Goal: Information Seeking & Learning: Learn about a topic

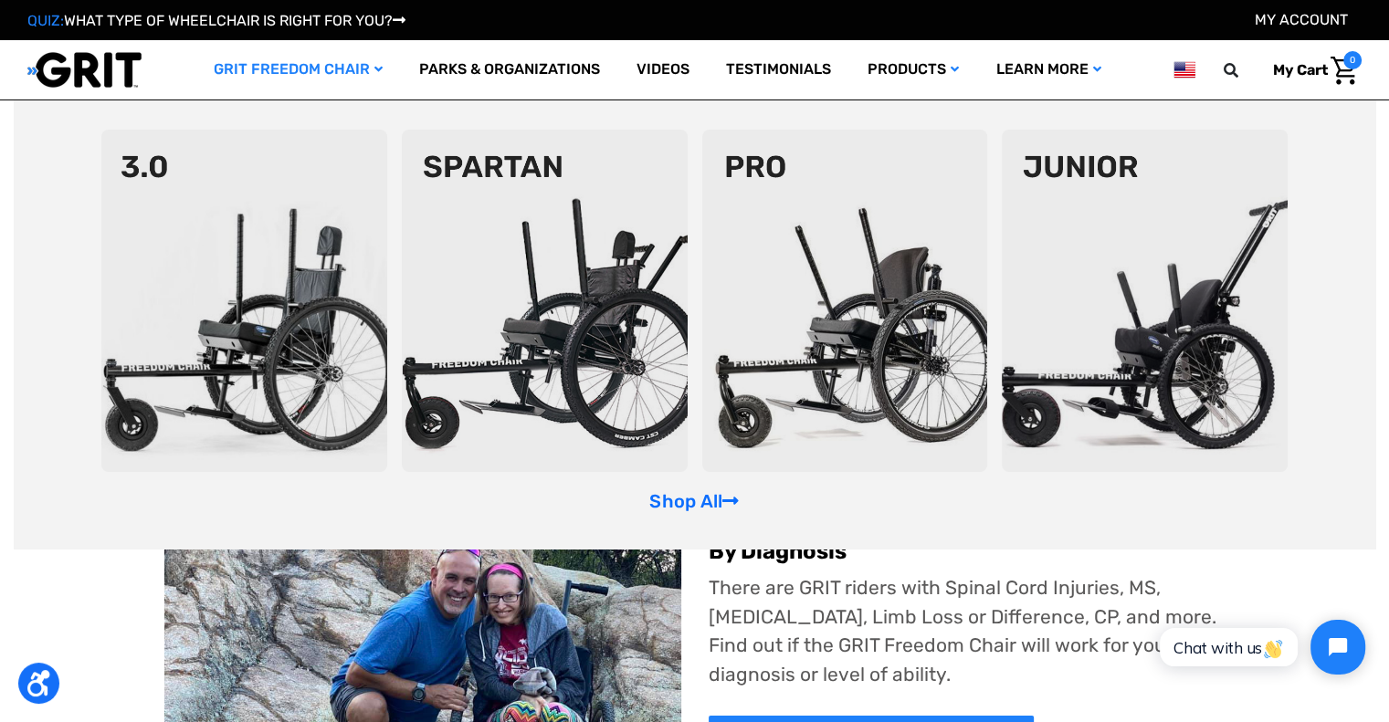
scroll to position [91, 0]
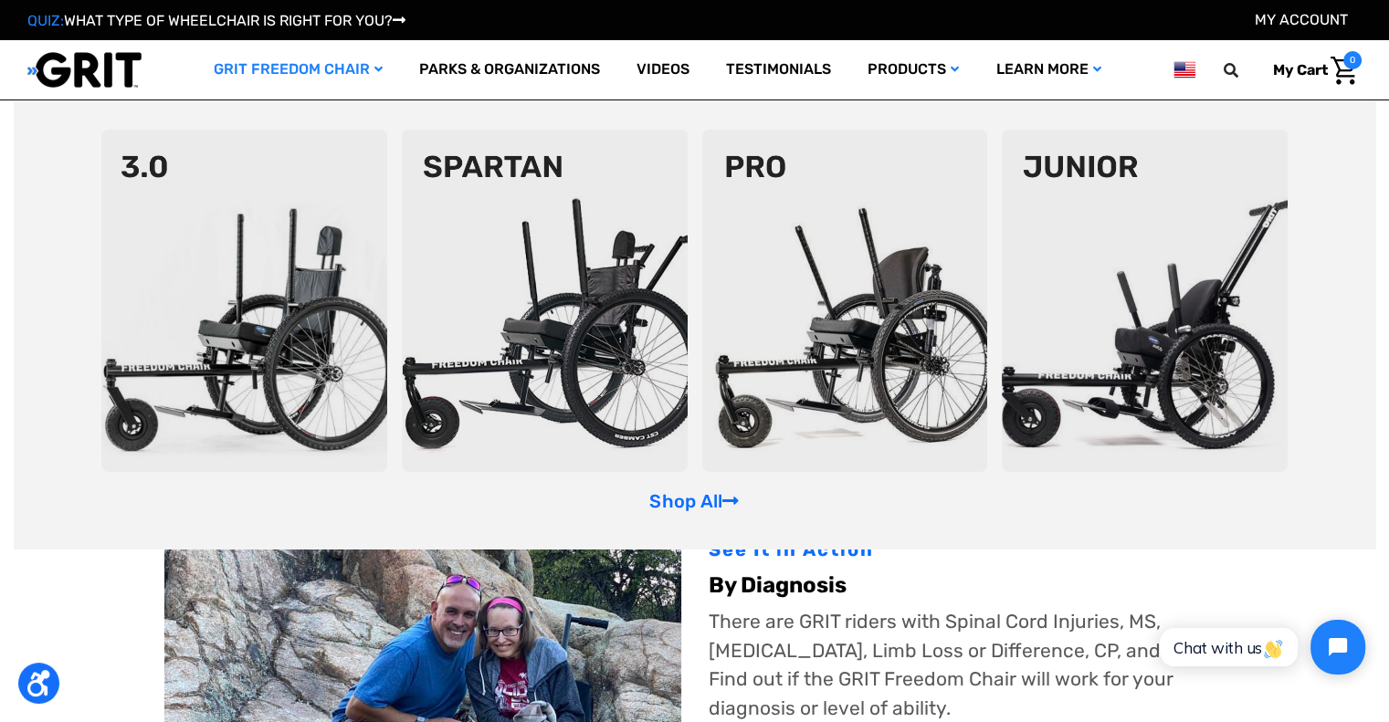
click at [920, 335] on img at bounding box center [845, 301] width 286 height 342
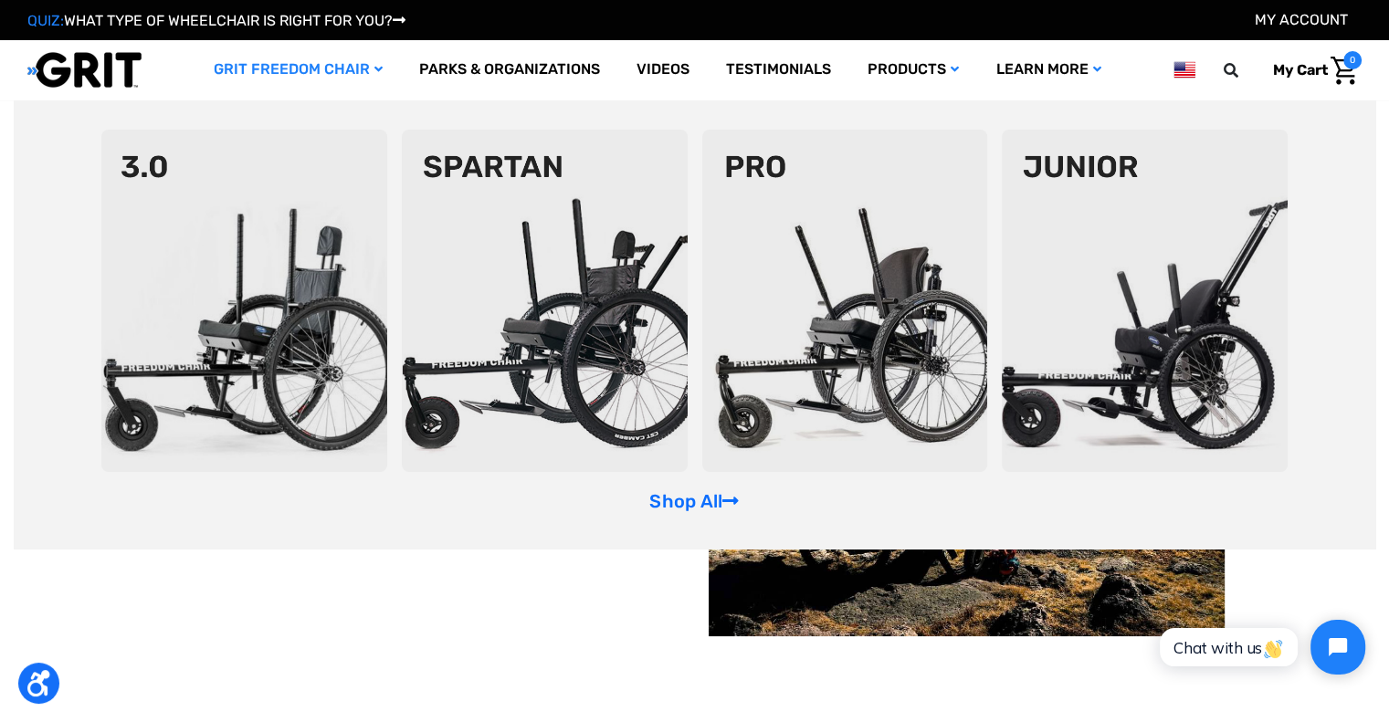
click at [308, 230] on img at bounding box center [244, 301] width 286 height 342
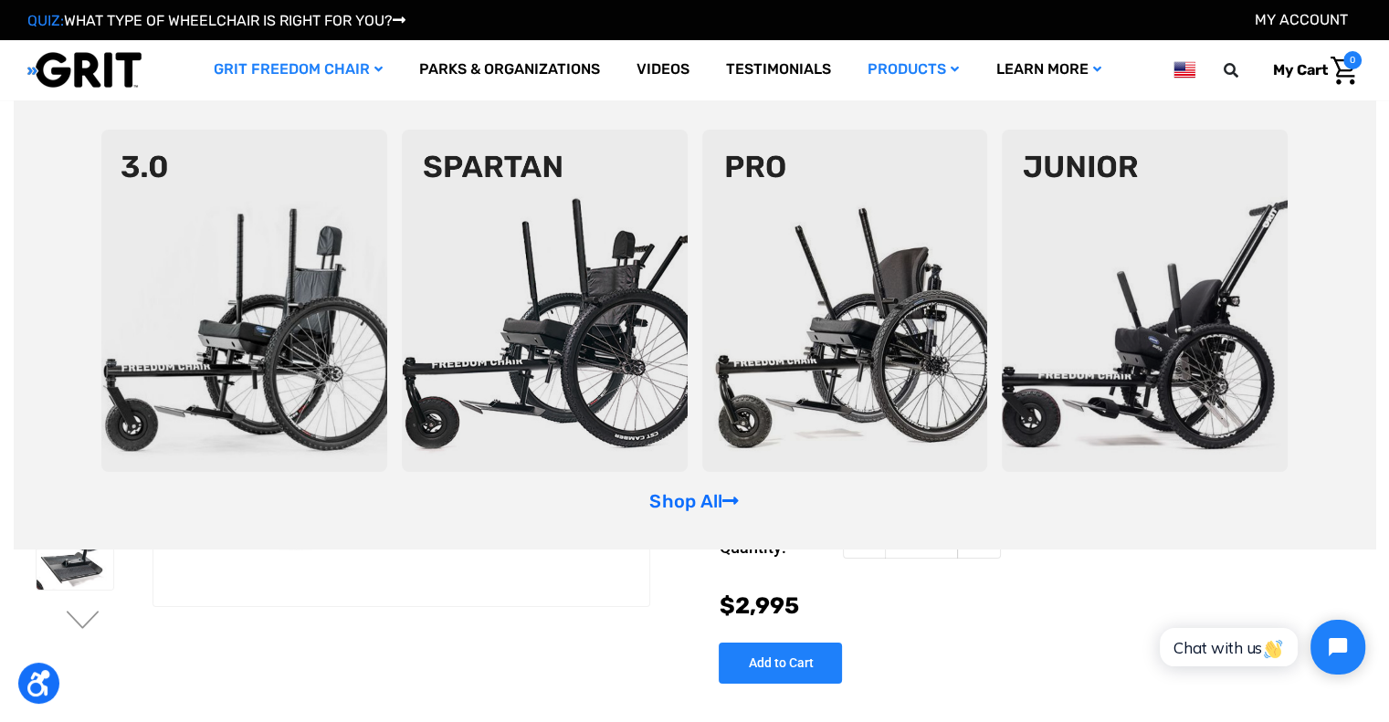
click at [527, 316] on img at bounding box center [545, 301] width 286 height 342
click at [898, 354] on img at bounding box center [845, 301] width 286 height 342
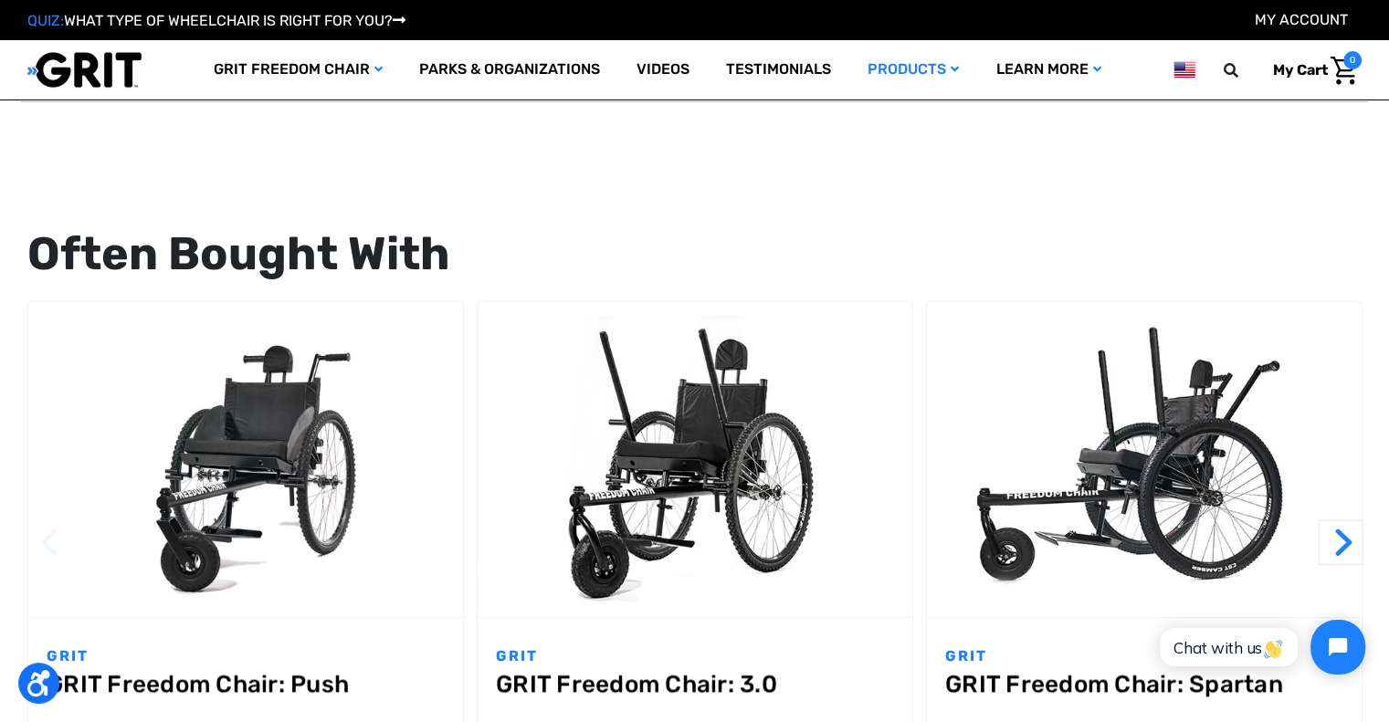
scroll to position [1644, 0]
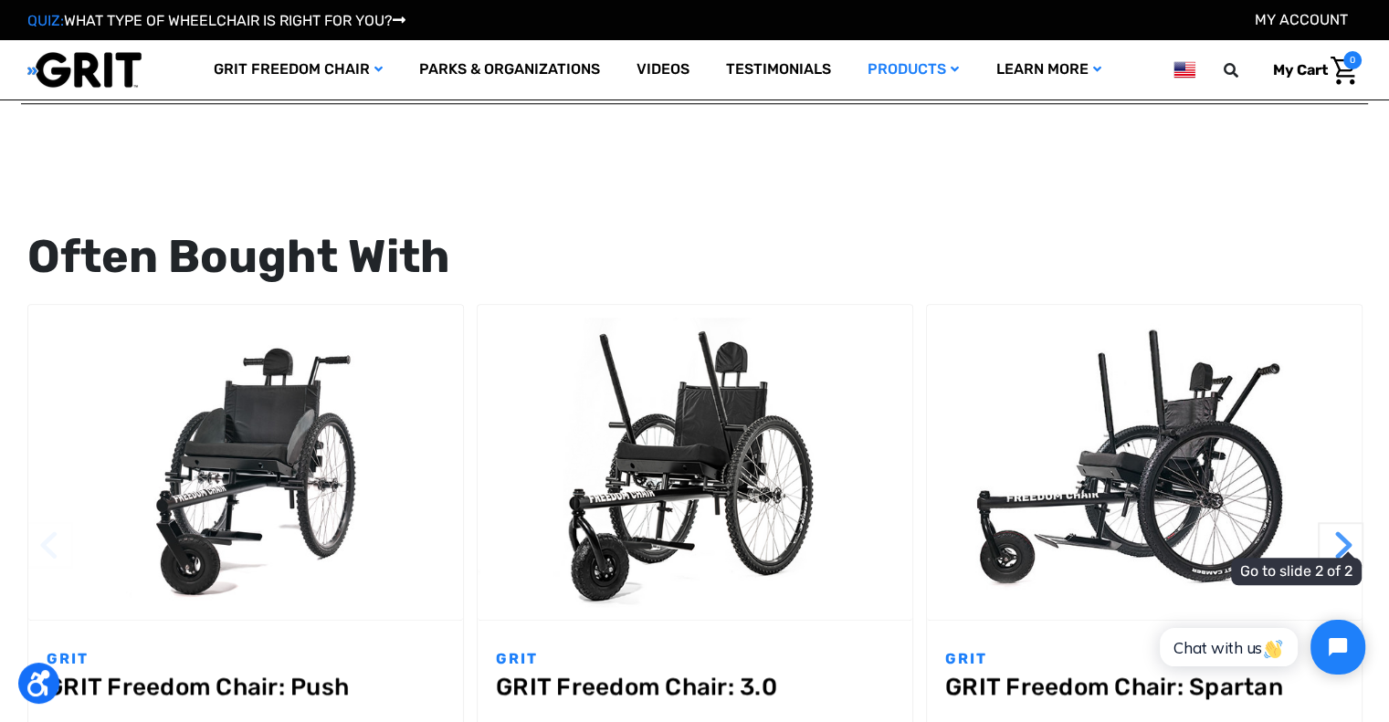
click at [1347, 522] on button "Next" at bounding box center [1341, 545] width 46 height 46
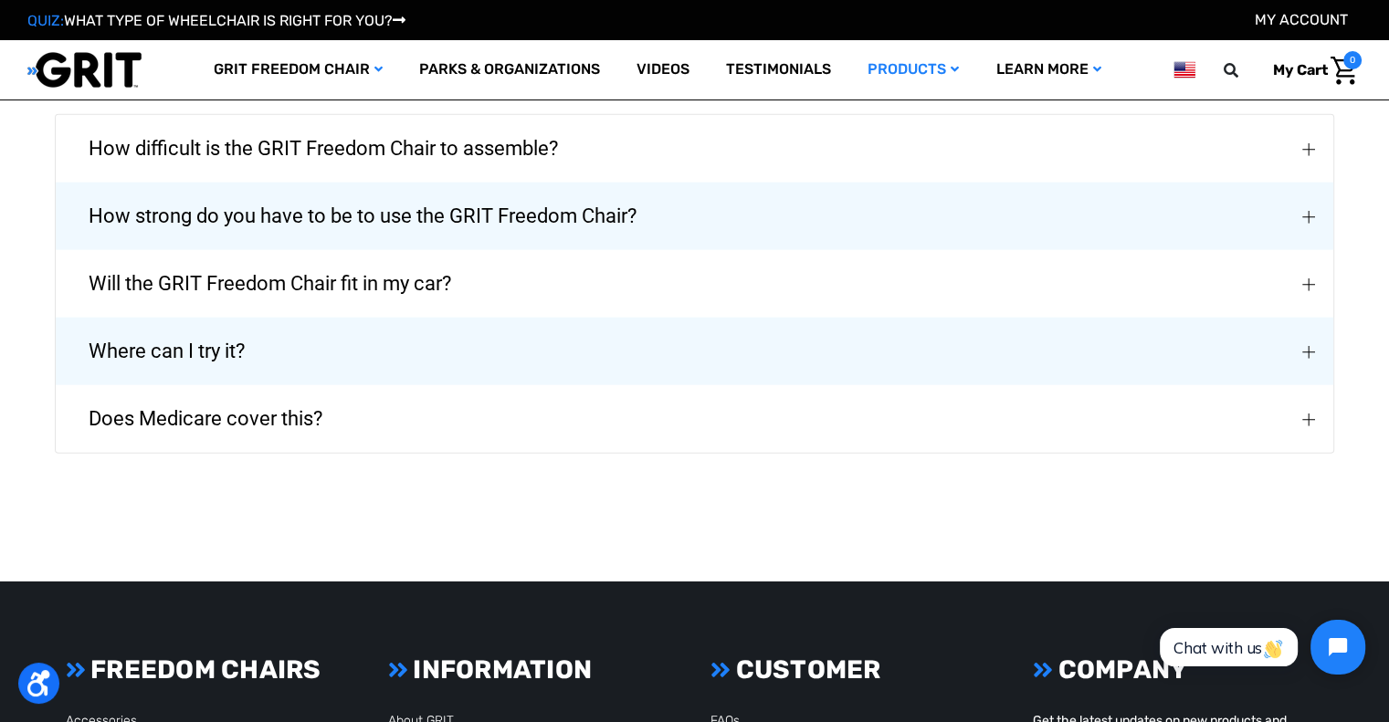
scroll to position [4201, 0]
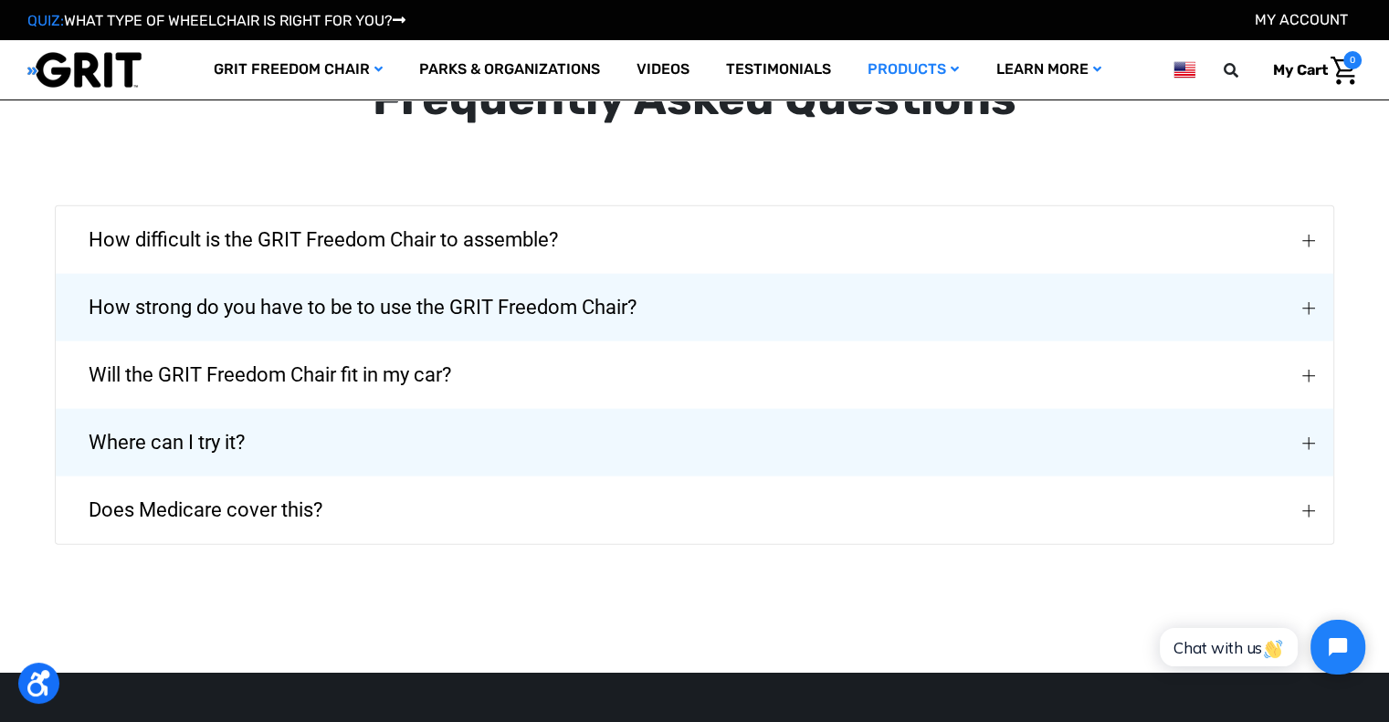
click at [503, 225] on span "How difficult is the GRIT Freedom Chair to assemble?" at bounding box center [323, 240] width 524 height 66
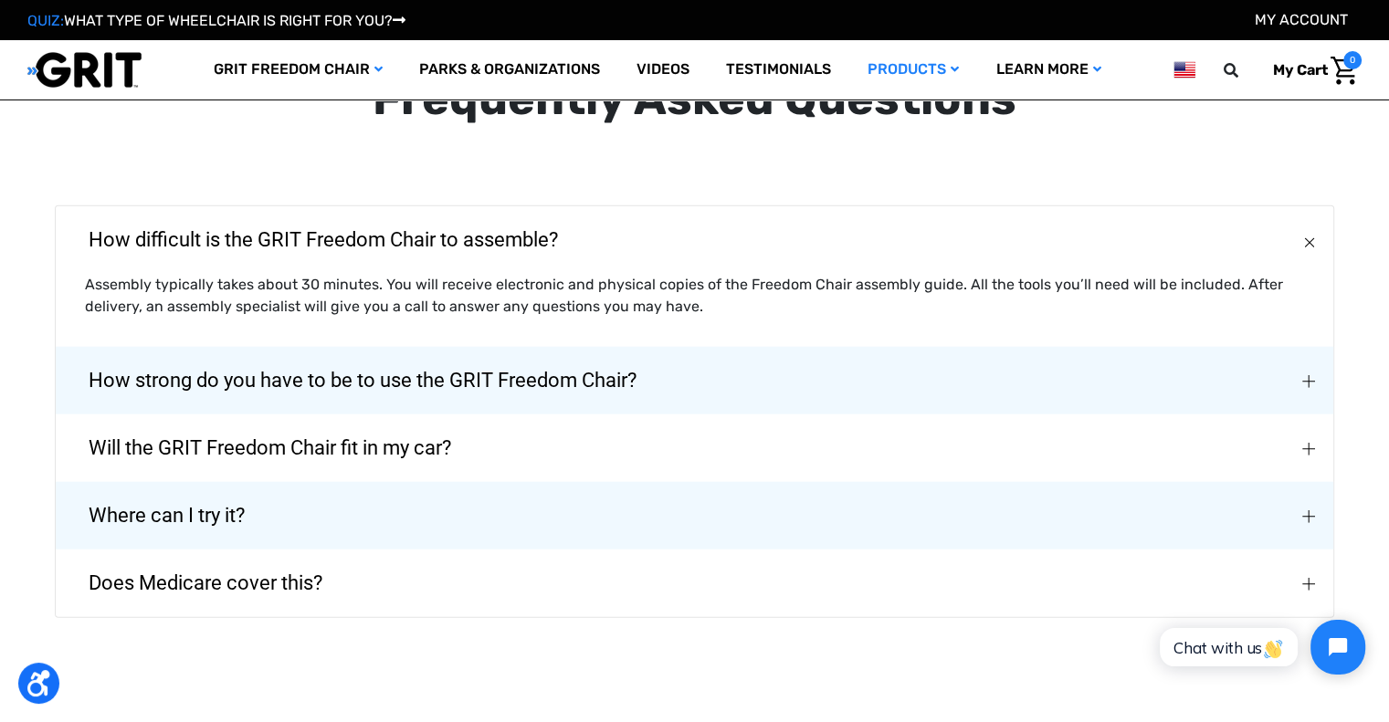
click at [353, 372] on span "How strong do you have to be to use the GRIT Freedom Chair?" at bounding box center [362, 381] width 603 height 66
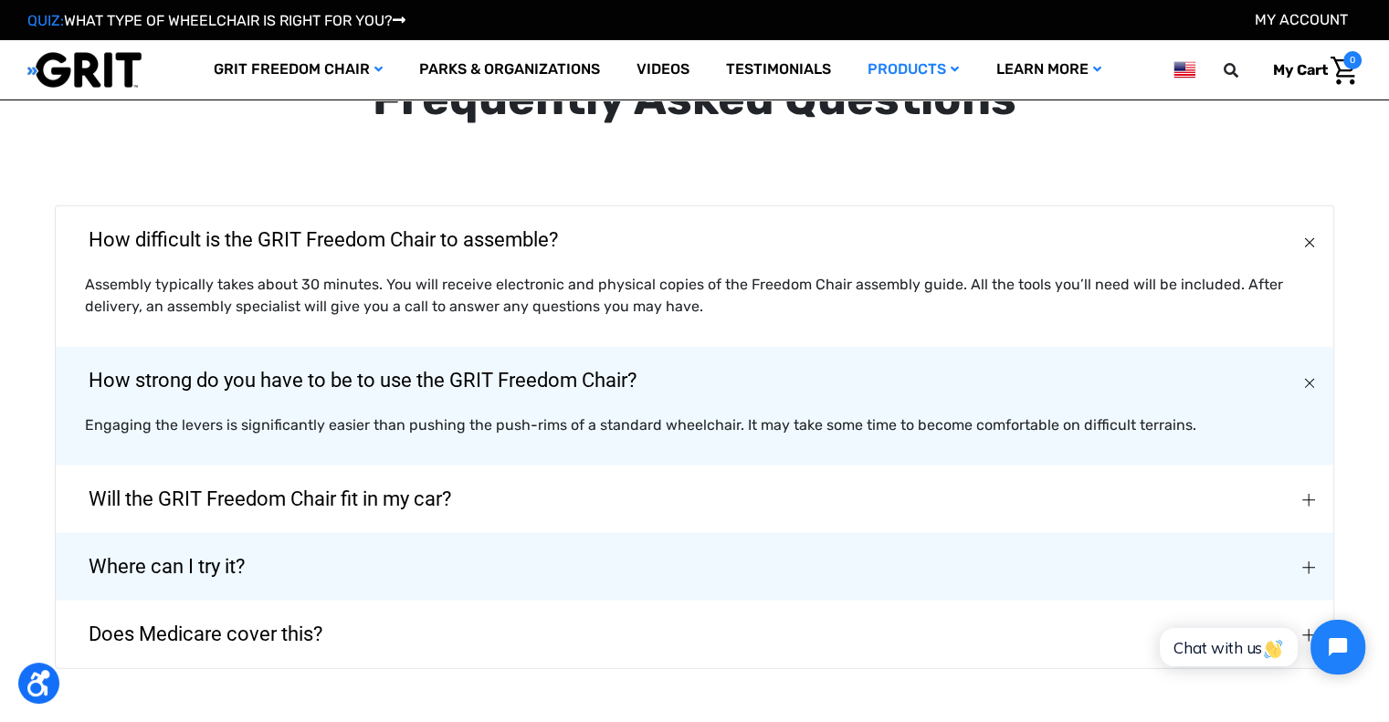
click at [337, 486] on span "Will the GRIT Freedom Chair fit in my car?" at bounding box center [269, 500] width 417 height 66
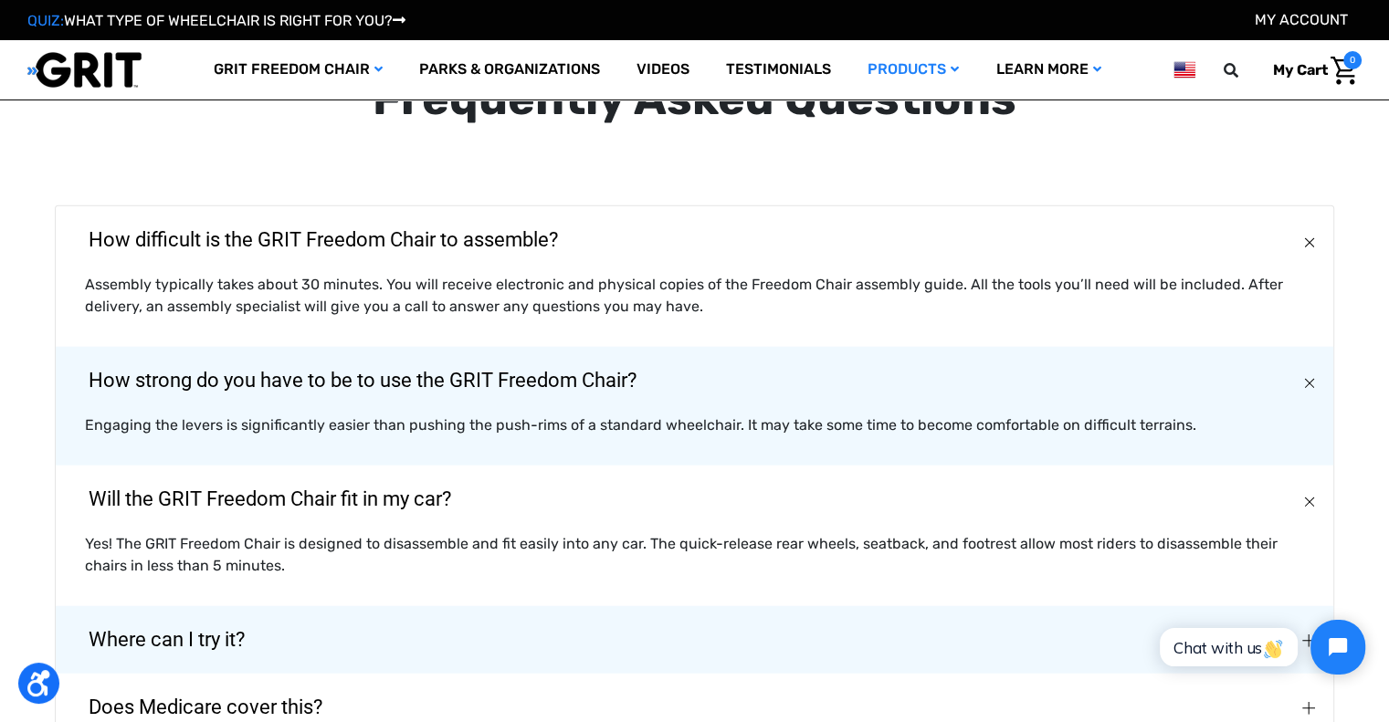
click at [290, 606] on button "Where can I try it?" at bounding box center [695, 640] width 1278 height 68
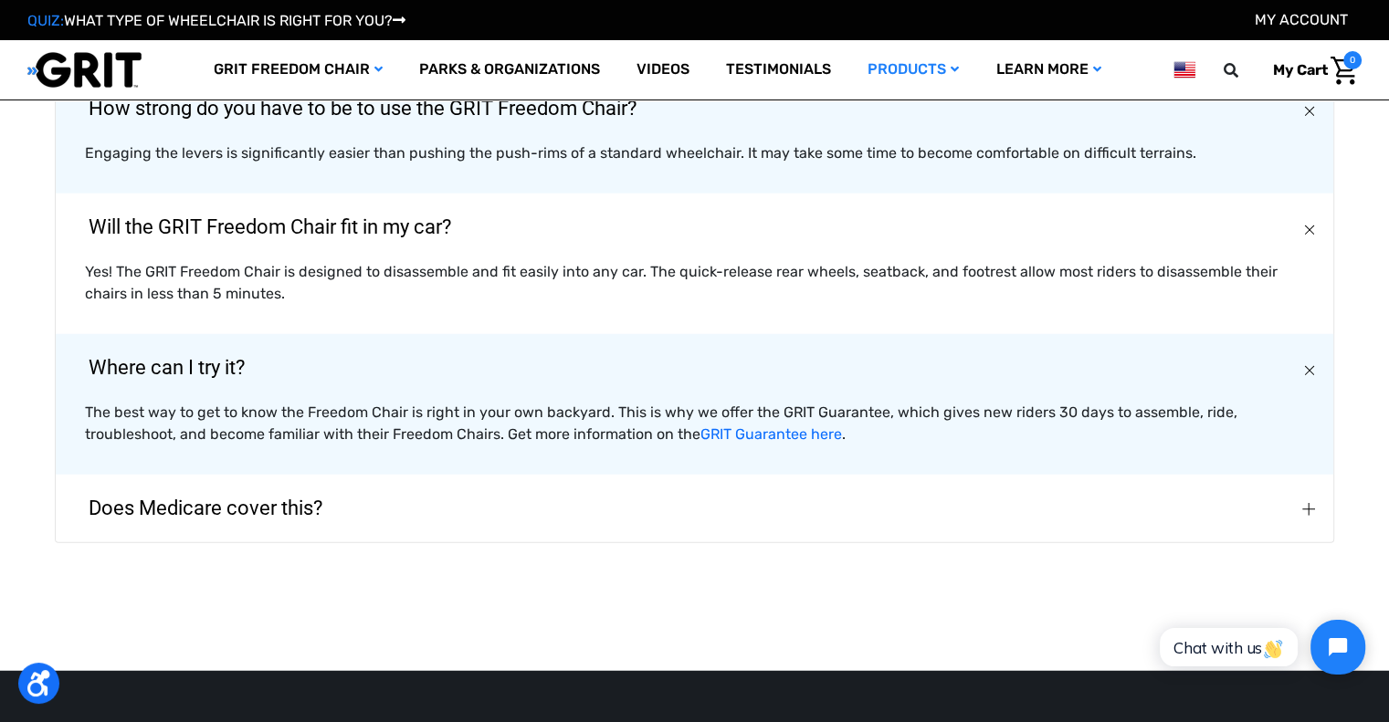
scroll to position [4475, 0]
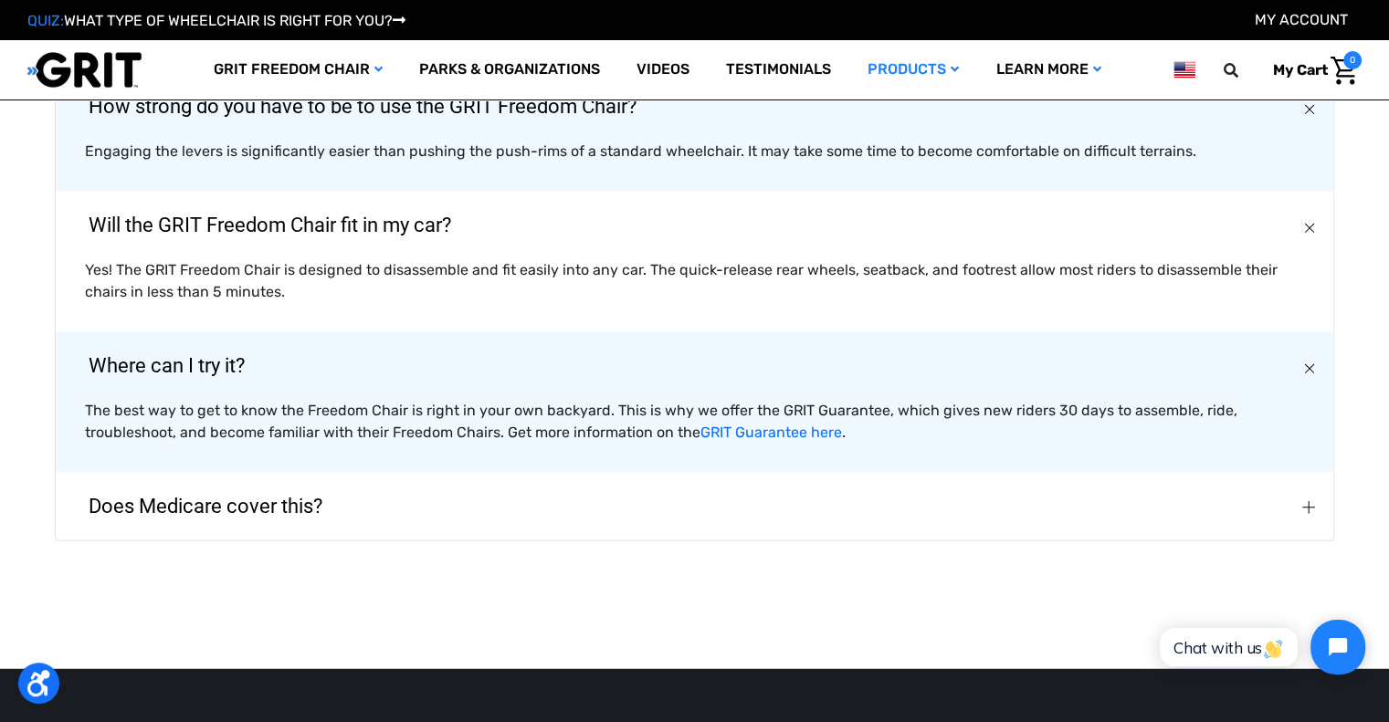
click at [263, 476] on span "Does Medicare cover this?" at bounding box center [205, 507] width 289 height 66
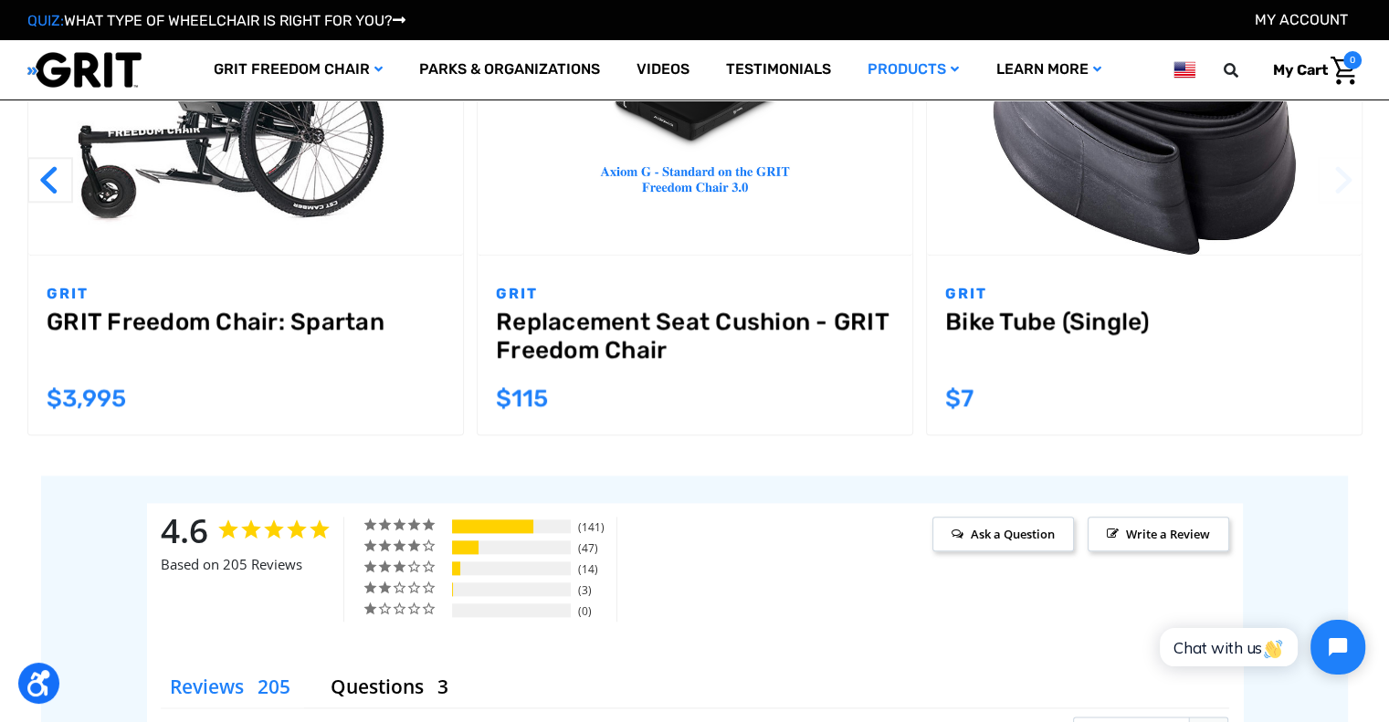
scroll to position [1918, 0]
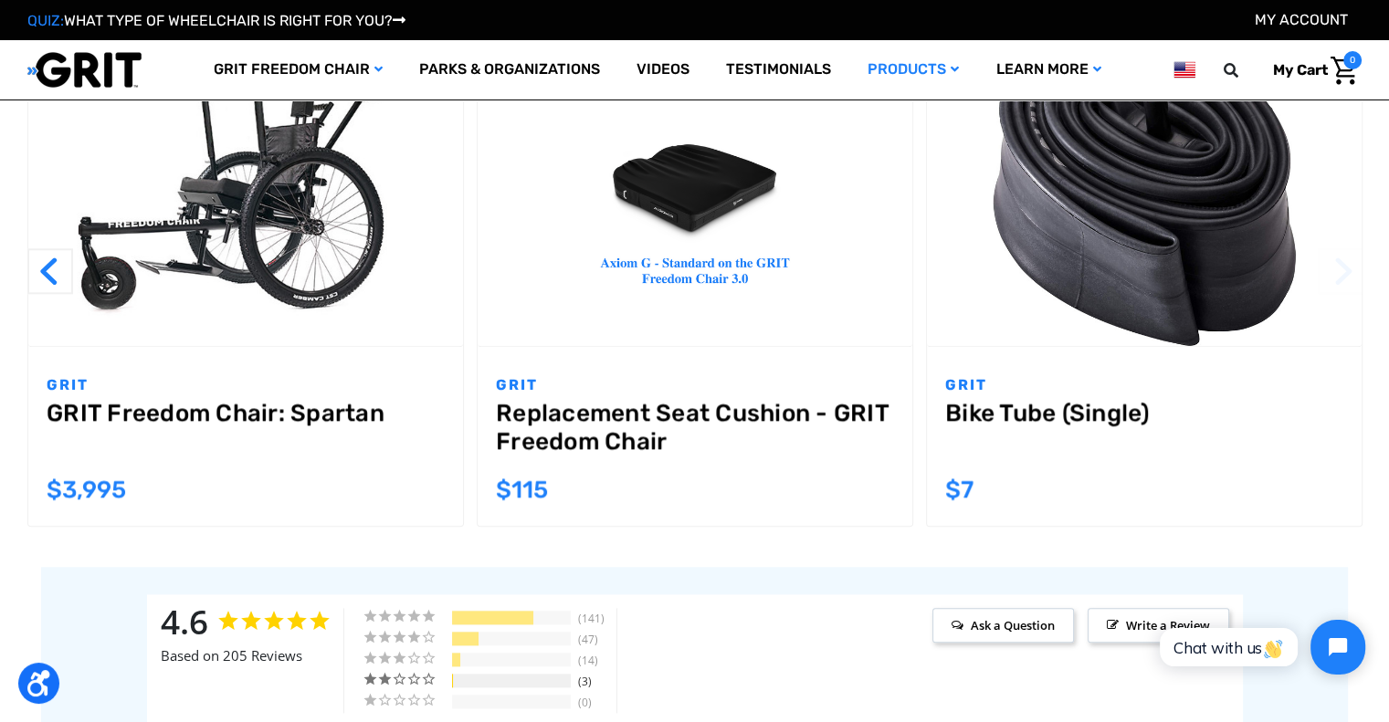
click at [424, 671] on div "2 ★" at bounding box center [406, 679] width 87 height 16
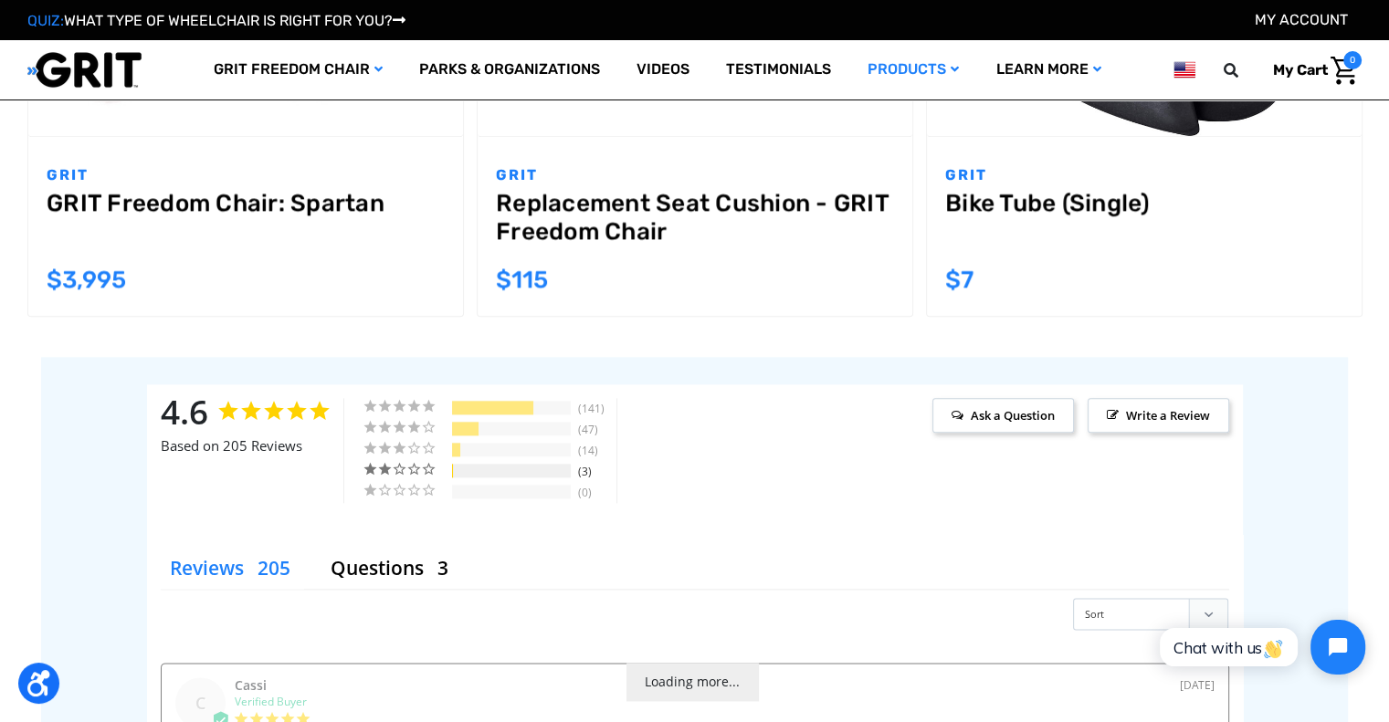
scroll to position [2374, 0]
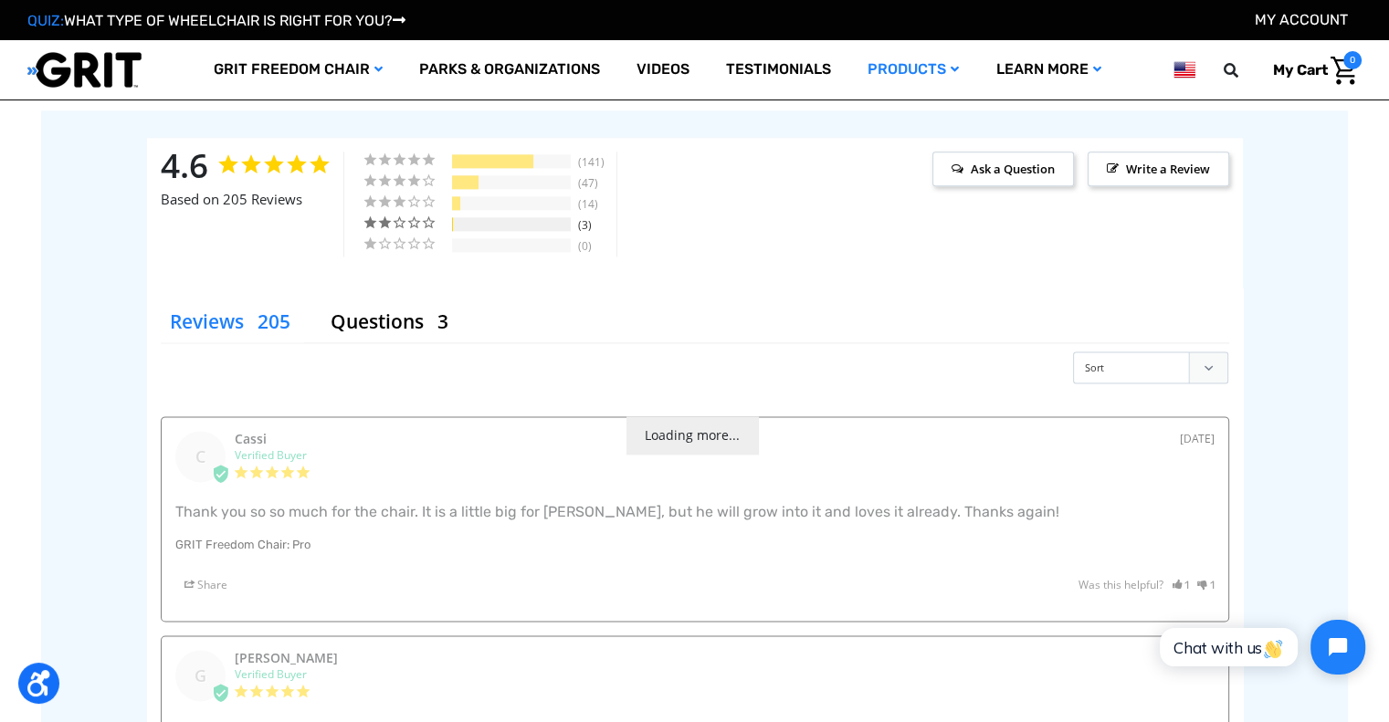
click at [401, 215] on div "2 ★" at bounding box center [406, 223] width 87 height 16
click at [1190, 352] on select "Sort Most Recent Highest Rating Lowest Rating Most Helpful" at bounding box center [1150, 368] width 155 height 32
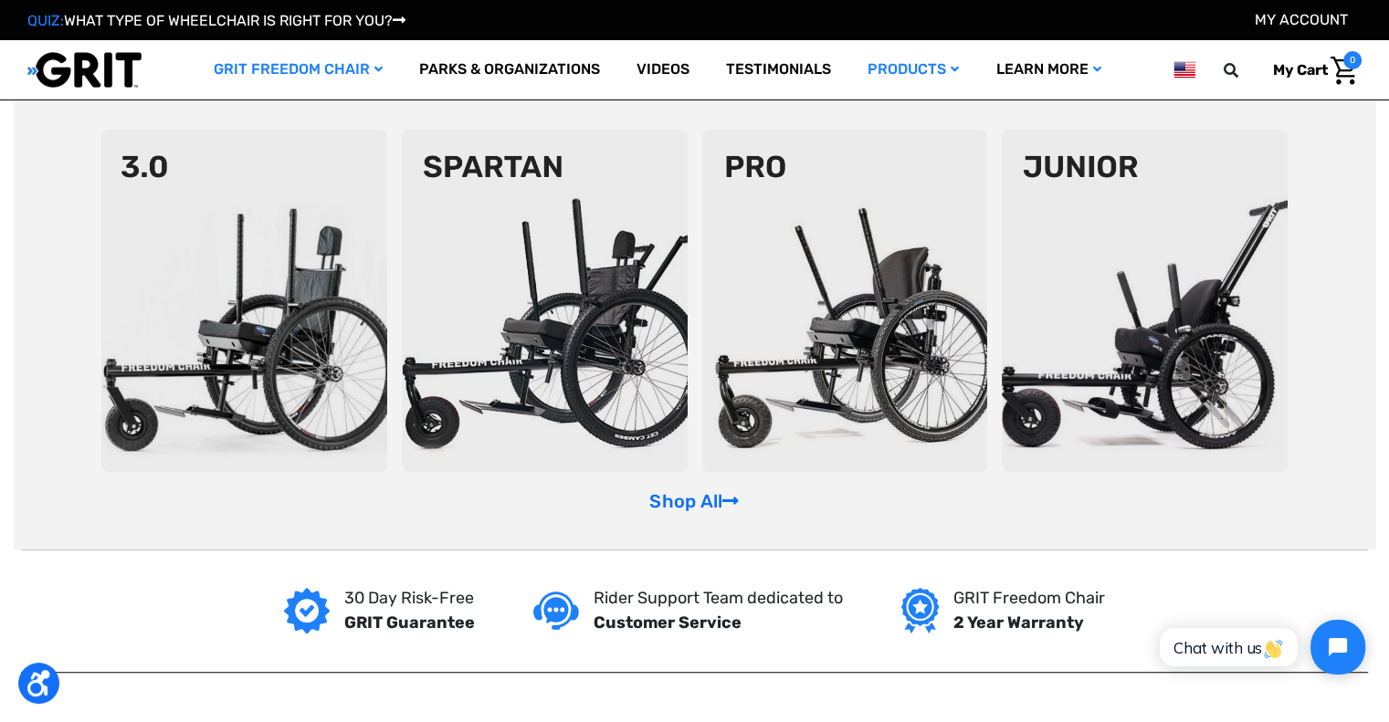
scroll to position [1005, 0]
